Goal: Find contact information: Find contact information

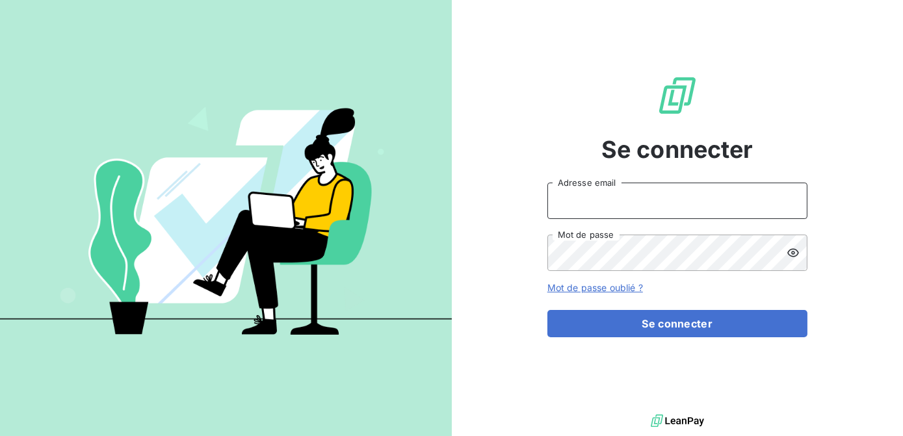
click at [646, 190] on input "Adresse email" at bounding box center [677, 201] width 260 height 36
type input "[EMAIL_ADDRESS][DOMAIN_NAME]"
click at [547, 310] on button "Se connecter" at bounding box center [677, 323] width 260 height 27
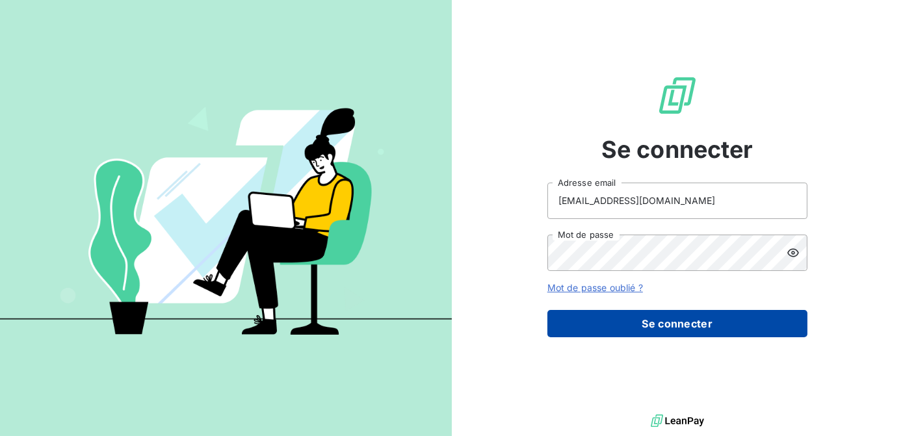
click at [674, 331] on button "Se connecter" at bounding box center [677, 323] width 260 height 27
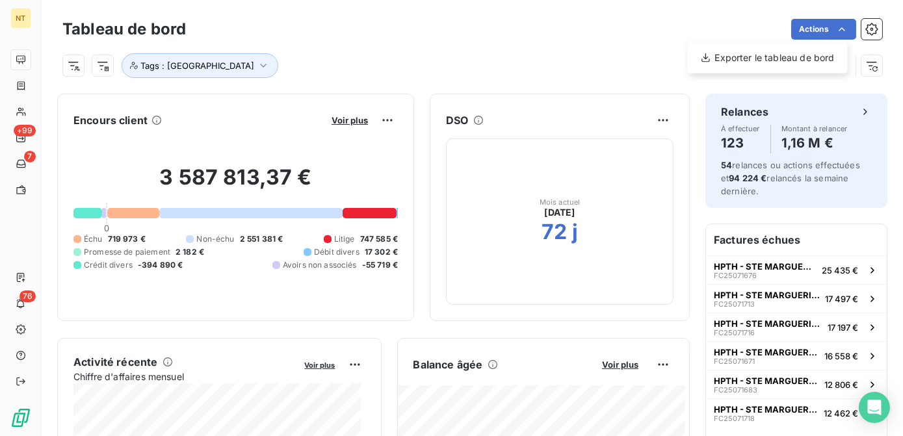
click at [283, 37] on html "NT +99 7 76 Tableau de bord Actions Exporter le tableau de bord Tags : FRANCE E…" at bounding box center [451, 218] width 903 height 436
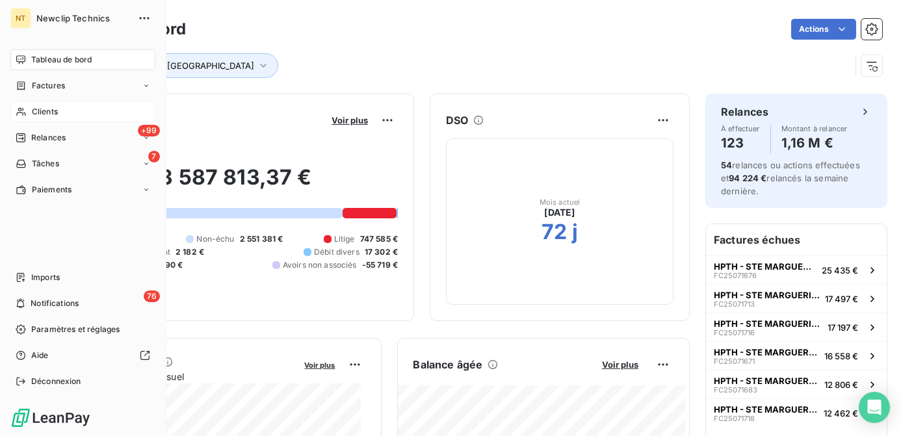
click at [35, 113] on span "Clients" at bounding box center [45, 112] width 26 height 12
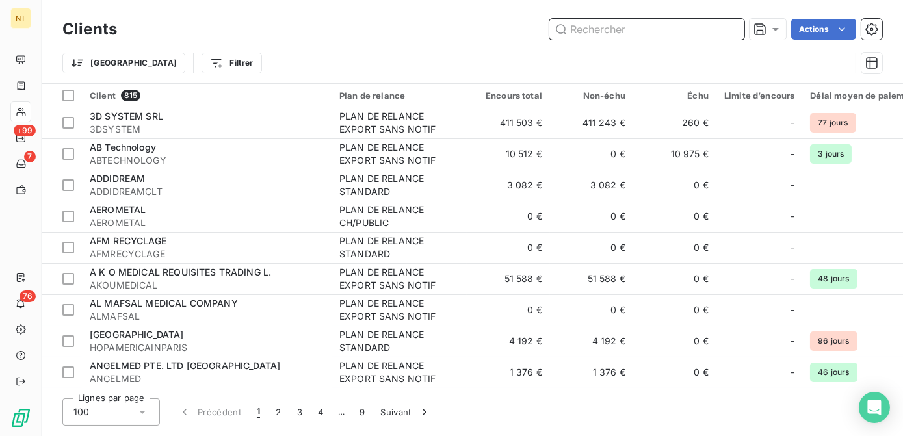
click at [604, 27] on input "text" at bounding box center [646, 29] width 195 height 21
paste input "CLINQCOGNAC"
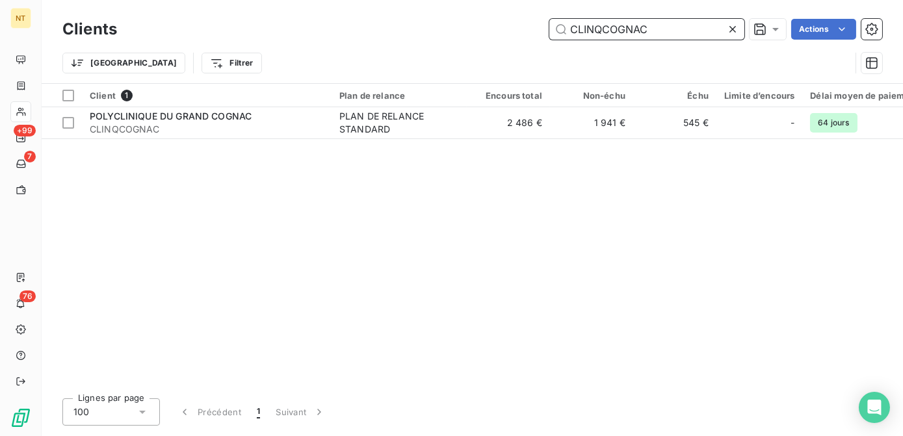
type input "CLINQCOGNAC"
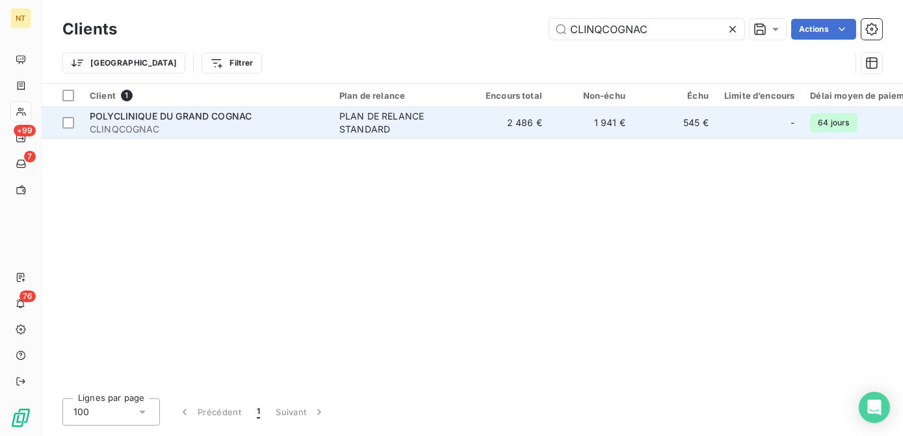
click at [566, 127] on td "1 941 €" at bounding box center [591, 122] width 83 height 31
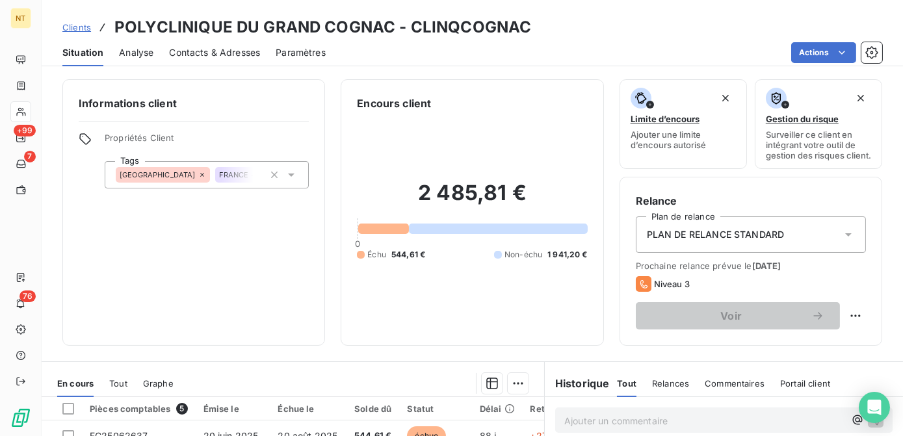
click at [216, 53] on span "Contacts & Adresses" at bounding box center [214, 52] width 91 height 13
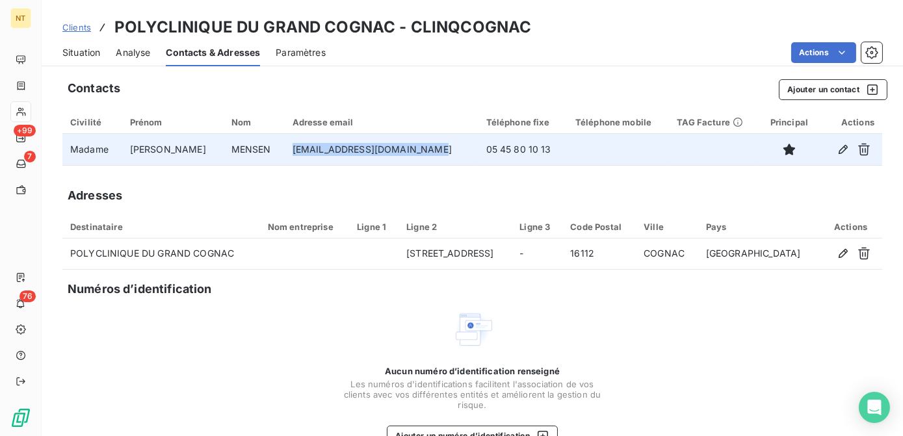
drag, startPoint x: 403, startPoint y: 154, endPoint x: 263, endPoint y: 146, distance: 139.9
click at [285, 146] on td "[EMAIL_ADDRESS][DOMAIN_NAME]" at bounding box center [382, 149] width 194 height 31
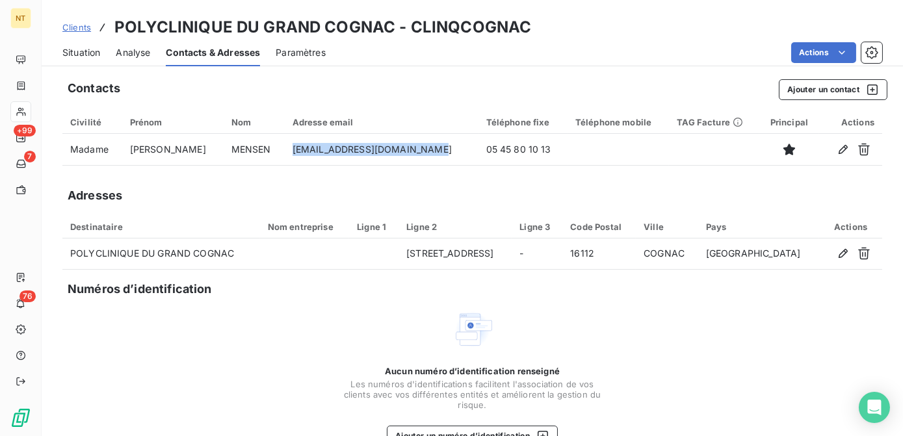
copy td "[EMAIL_ADDRESS][DOMAIN_NAME]"
click at [92, 55] on span "Situation" at bounding box center [81, 52] width 38 height 13
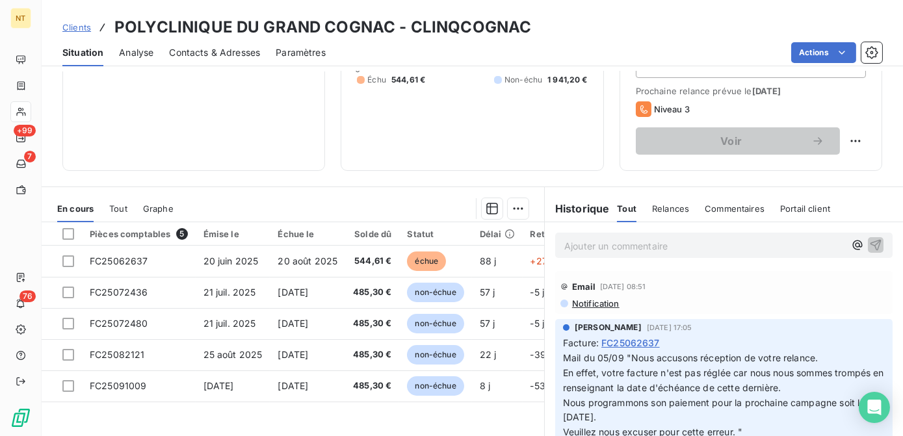
scroll to position [177, 0]
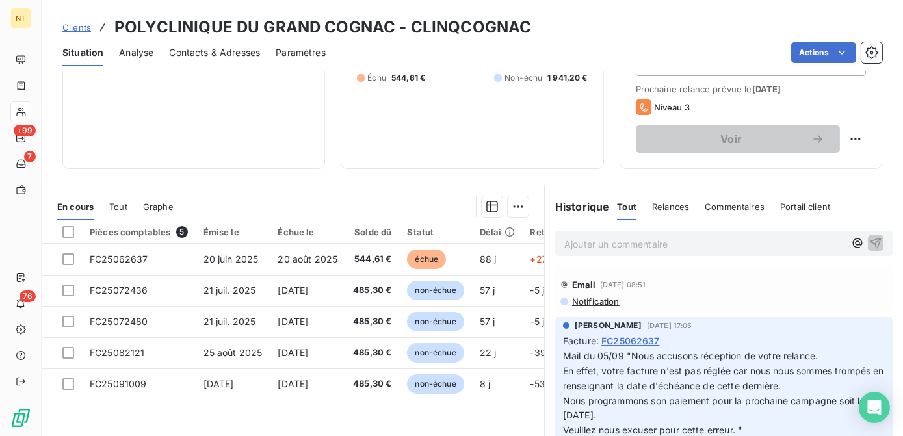
click at [625, 251] on p "Ajouter un commentaire ﻿" at bounding box center [704, 244] width 280 height 16
click at [802, 251] on p "mail le 16/09 pour demande de détail virement reçu de" at bounding box center [704, 243] width 280 height 15
click at [620, 248] on span "mail le 16/09 pour demande de détail virement reçu de 1 574.52" at bounding box center [702, 242] width 277 height 11
click at [617, 248] on span "mail le 16/09 pour demande de détail virement reçu de 1 574.52" at bounding box center [702, 242] width 277 height 11
click at [799, 251] on p "mail pour demande de détail virement reçu de 1 574.52" at bounding box center [704, 243] width 280 height 15
